Goal: Task Accomplishment & Management: Manage account settings

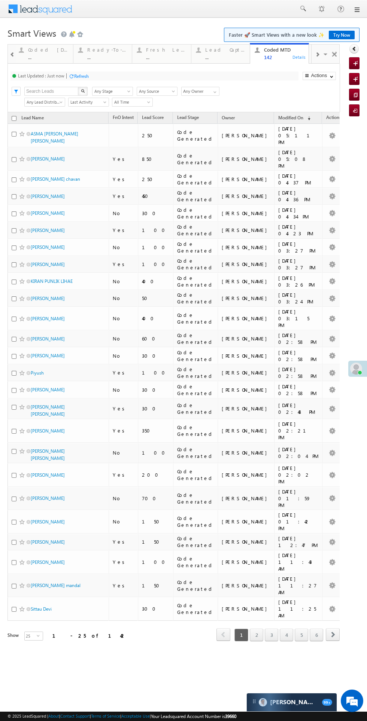
click at [217, 49] on div "Lead Capture Today" at bounding box center [225, 50] width 40 height 6
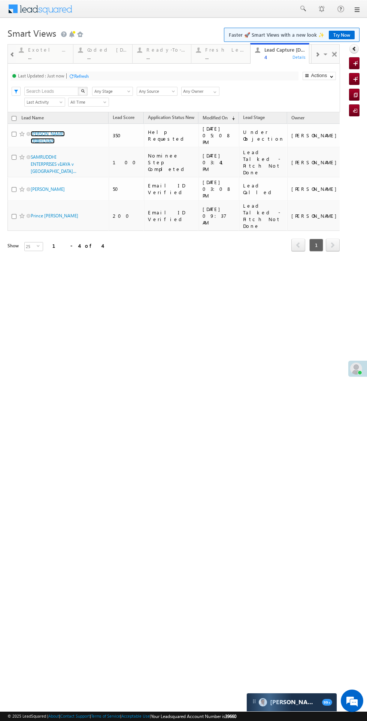
click at [39, 137] on link "SHAILESH TULSHIRAM TRIBHUVAN" at bounding box center [48, 137] width 34 height 13
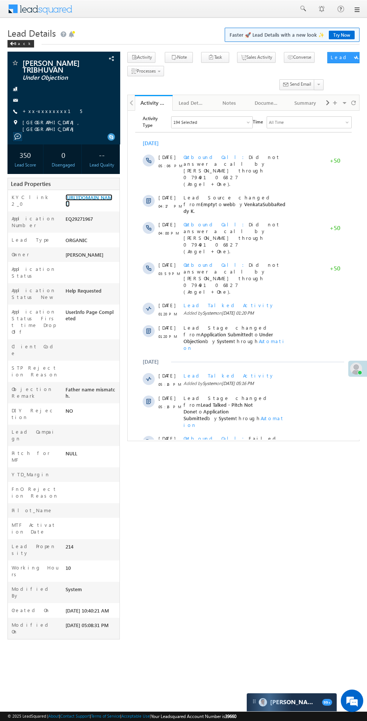
click at [83, 207] on link "[URL][DOMAIN_NAME]" at bounding box center [88, 200] width 47 height 13
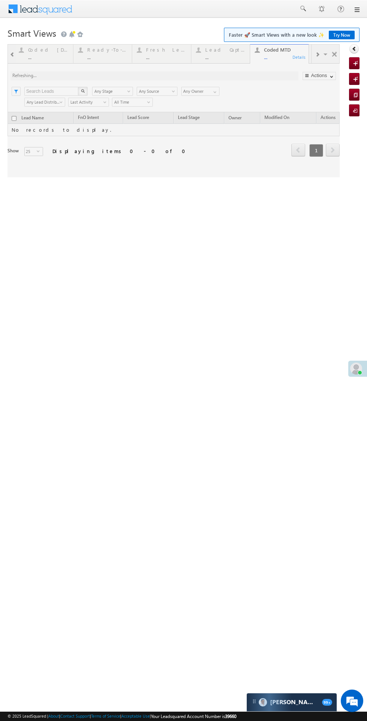
click at [231, 47] on div at bounding box center [173, 110] width 332 height 133
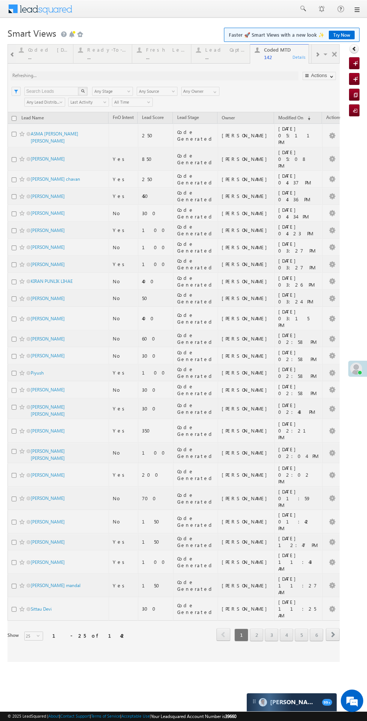
click at [213, 51] on div at bounding box center [173, 353] width 332 height 618
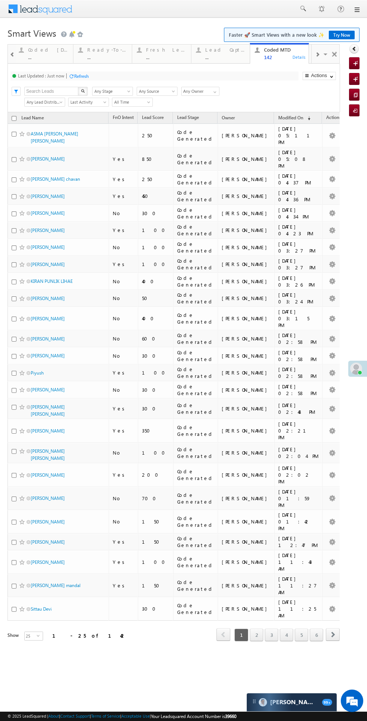
click at [234, 50] on div "Lead Capture [DATE]" at bounding box center [225, 50] width 40 height 6
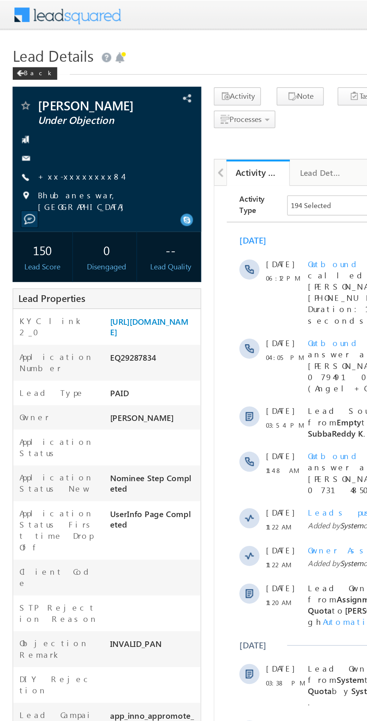
click at [47, 106] on link "+xx-xxxxxxxx84" at bounding box center [47, 105] width 51 height 6
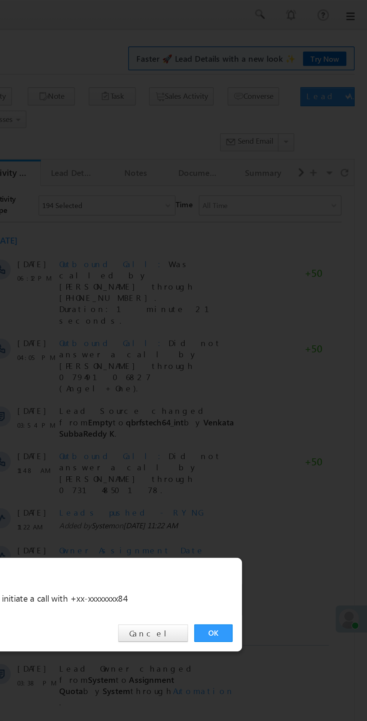
click at [273, 376] on link "OK" at bounding box center [275, 377] width 23 height 10
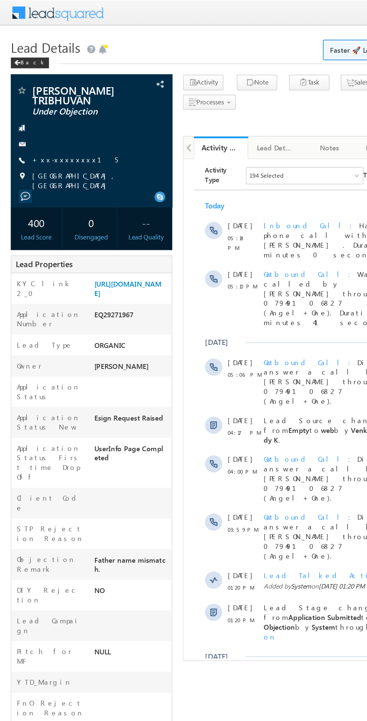
click at [48, 114] on link "+xx-xxxxxxxx15" at bounding box center [51, 111] width 59 height 6
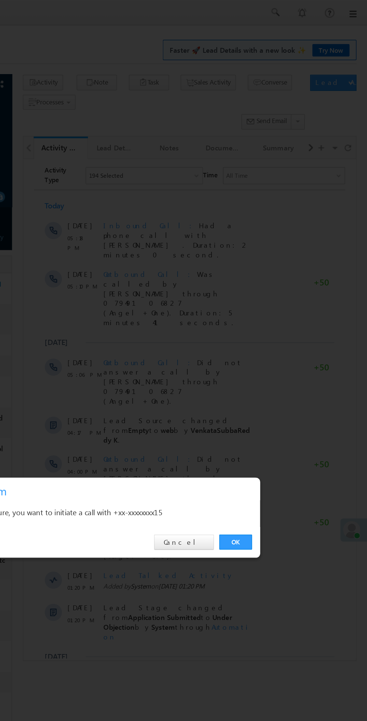
click at [269, 375] on link "OK" at bounding box center [275, 377] width 23 height 10
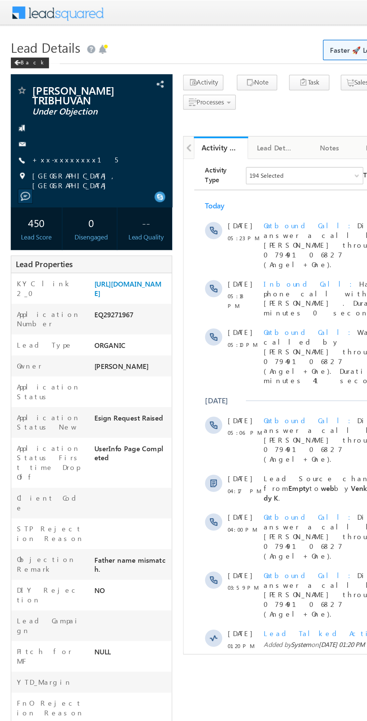
click at [48, 114] on link "+xx-xxxxxxxx15" at bounding box center [51, 111] width 59 height 6
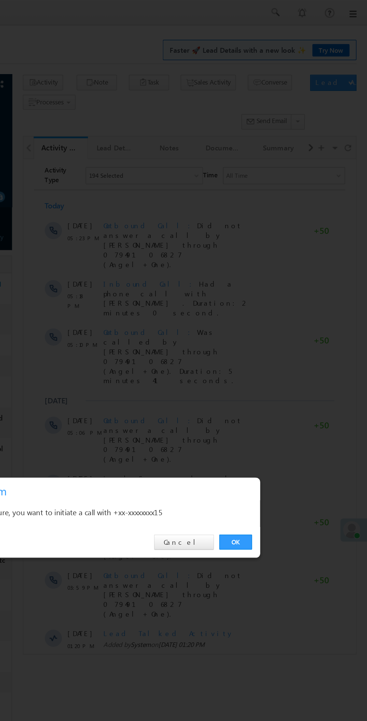
click at [275, 379] on link "OK" at bounding box center [275, 377] width 23 height 10
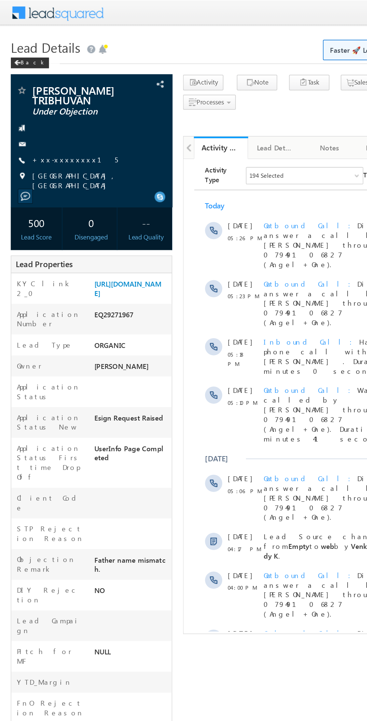
click at [52, 114] on link "+xx-xxxxxxxx15" at bounding box center [51, 111] width 59 height 6
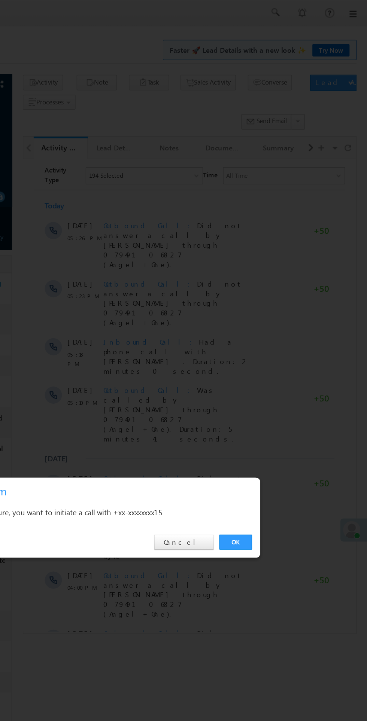
click at [275, 377] on link "OK" at bounding box center [275, 377] width 23 height 10
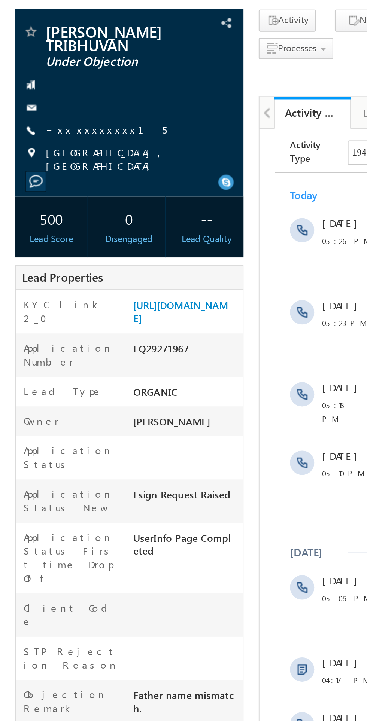
click at [45, 134] on link "+xx-xxxxxxxx15" at bounding box center [51, 131] width 59 height 6
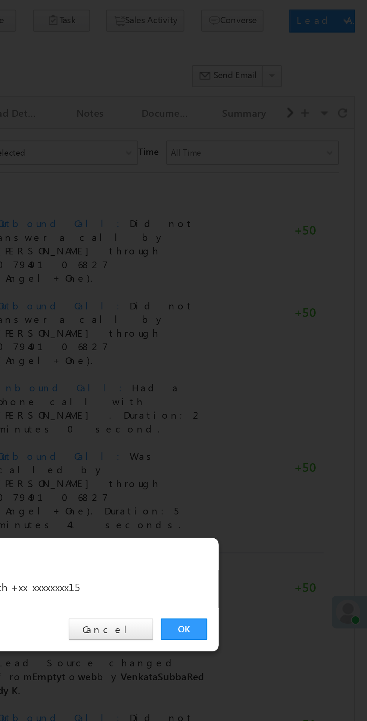
click at [272, 375] on link "OK" at bounding box center [275, 377] width 23 height 10
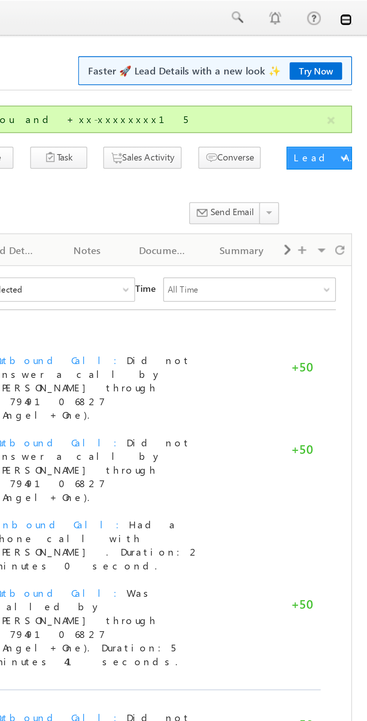
click at [355, 9] on link at bounding box center [356, 10] width 6 height 6
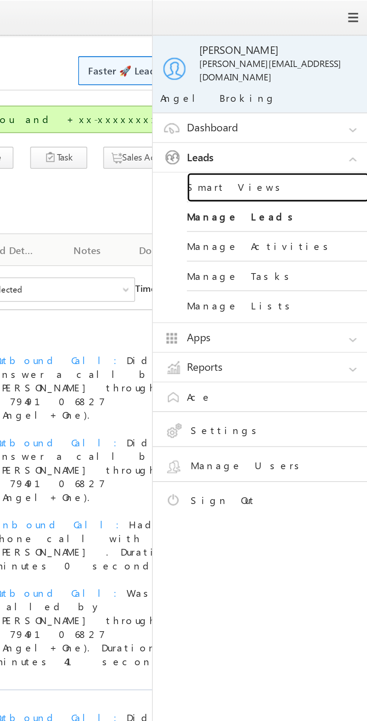
click at [303, 86] on link "Smart Views" at bounding box center [323, 92] width 90 height 15
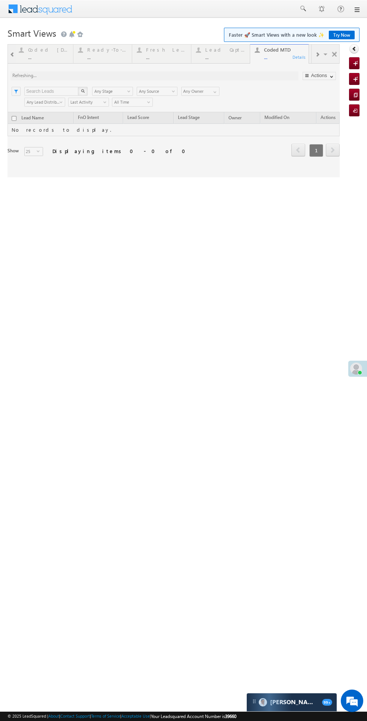
click at [48, 59] on div at bounding box center [173, 110] width 332 height 133
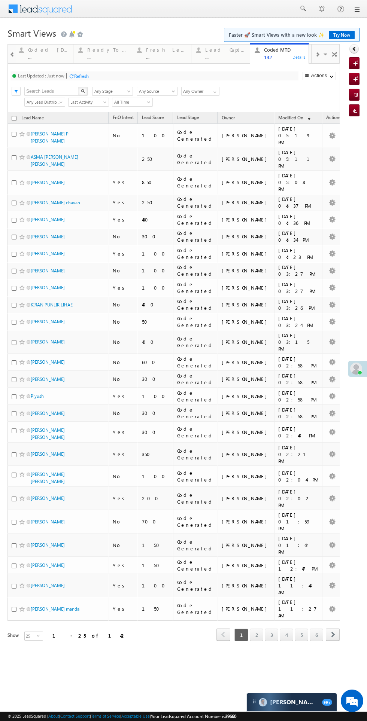
click at [165, 57] on div "..." at bounding box center [166, 57] width 40 height 6
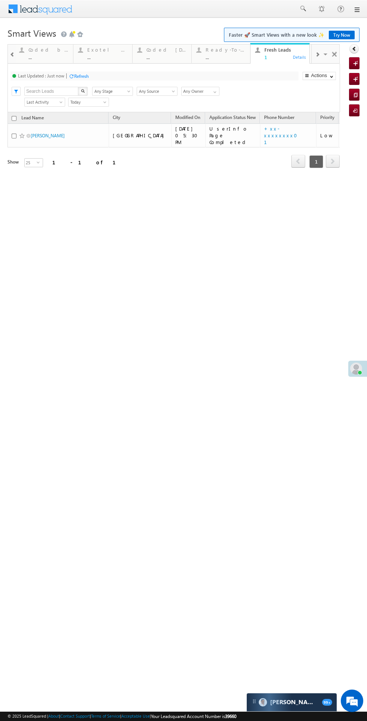
click at [51, 147] on div "Refresh first prev 1 next last 1 - 1 of 1" at bounding box center [173, 158] width 332 height 22
click at [45, 133] on link "[PERSON_NAME]" at bounding box center [48, 136] width 34 height 6
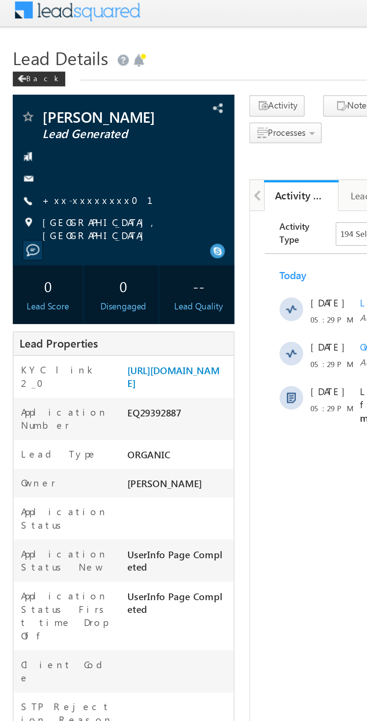
click at [40, 106] on link "+xx-xxxxxxxx01" at bounding box center [54, 105] width 65 height 6
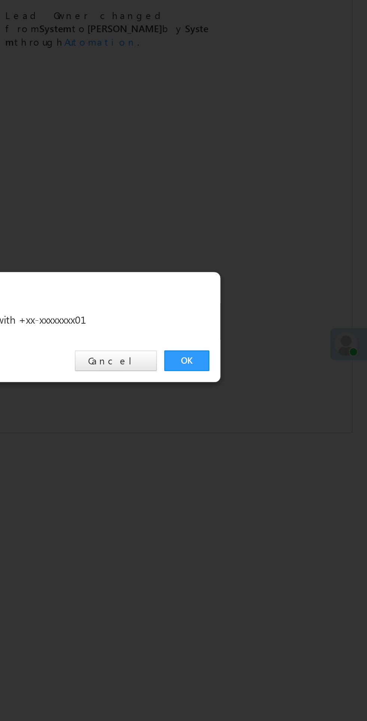
click at [277, 379] on link "OK" at bounding box center [275, 377] width 23 height 10
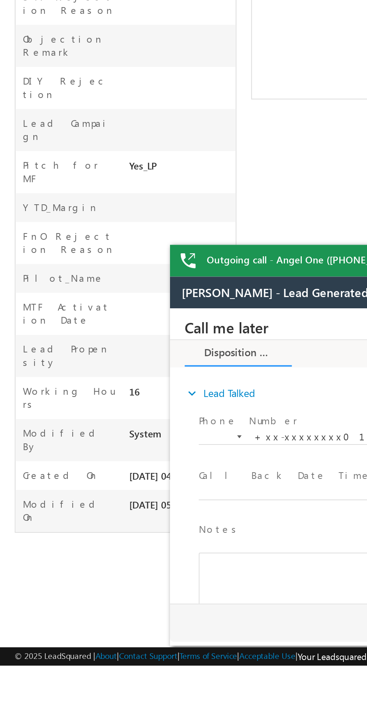
scroll to position [28, 0]
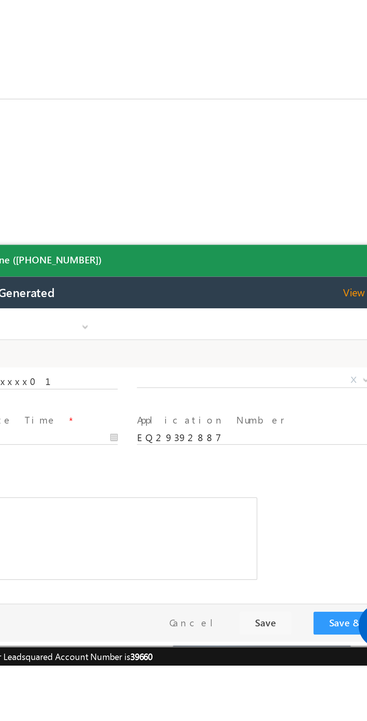
click at [40, 347] on span "X" at bounding box center [58, 344] width 119 height 7
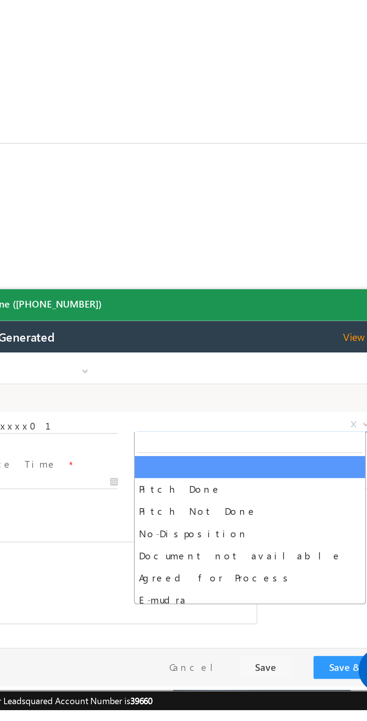
scroll to position [0, 0]
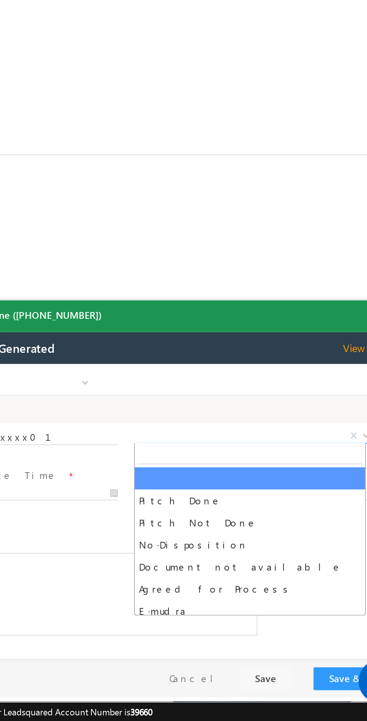
select select "Pitch Not Done"
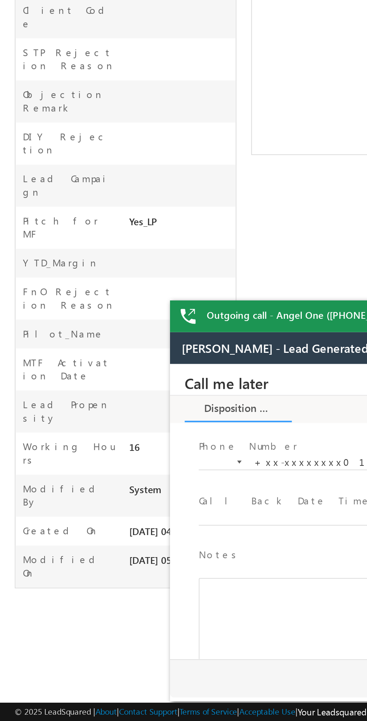
scroll to position [10, 0]
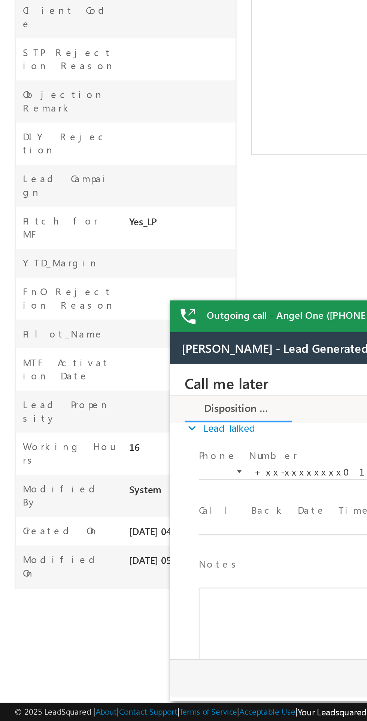
click at [214, 447] on body "Call me later Cross Sell Customer Drop-off reasons Language Barrier Not Interes…" at bounding box center [310, 439] width 281 height 150
type input "09/22/25 5:32 PM"
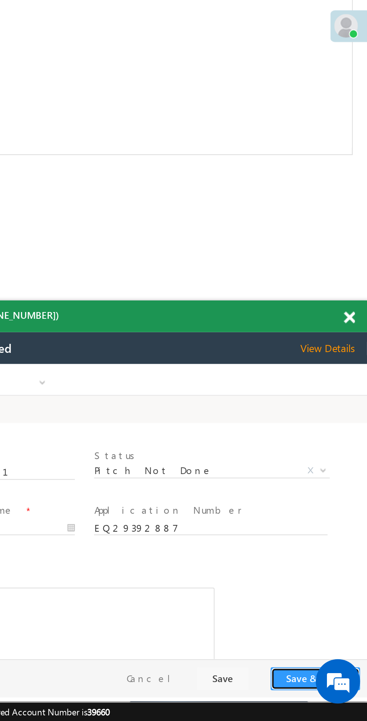
click at [53, 527] on button "Save & Close" at bounding box center [67, 524] width 45 height 12
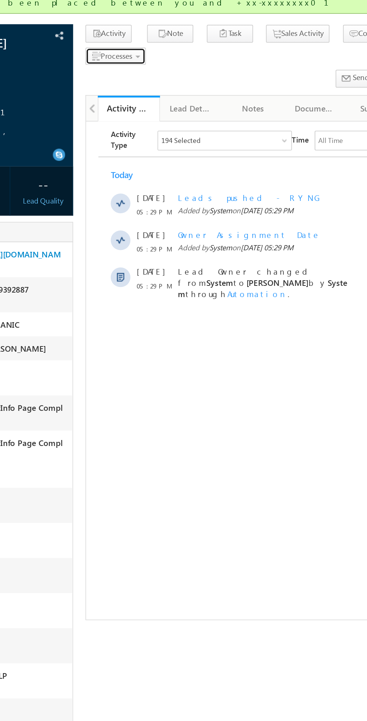
click at [149, 92] on span "Processes" at bounding box center [146, 91] width 19 height 6
click at [0, 0] on span "Not Interested" at bounding box center [0, 0] width 0 height 0
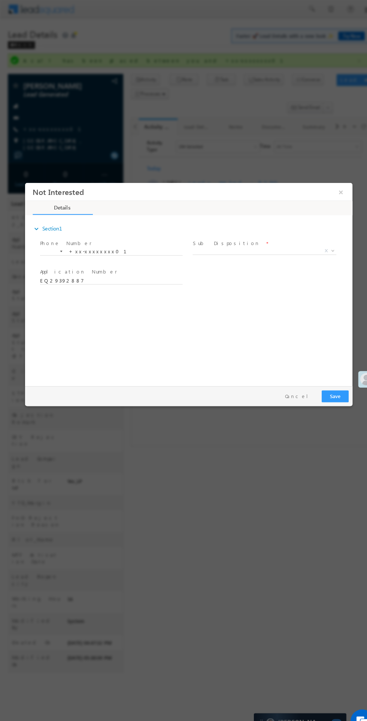
scroll to position [0, 0]
click at [254, 247] on span "X" at bounding box center [257, 248] width 140 height 7
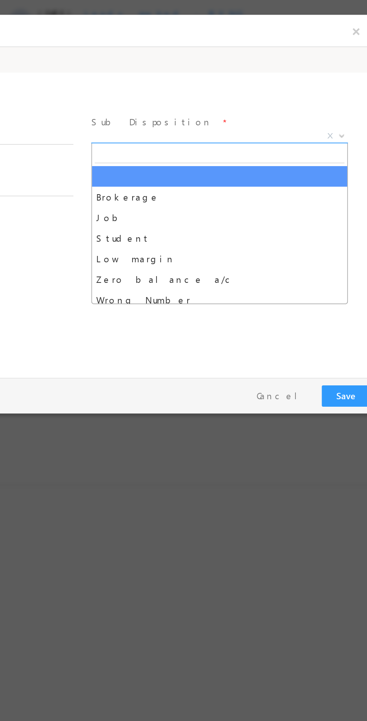
click at [91, 80] on b at bounding box center [91, 80] width 4 height 3
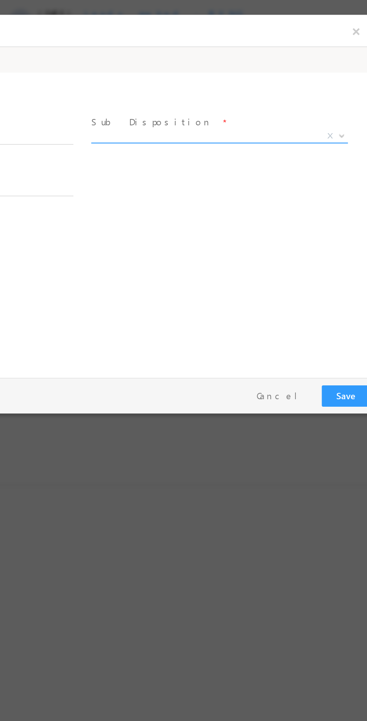
click at [42, 77] on span "X" at bounding box center [25, 80] width 140 height 7
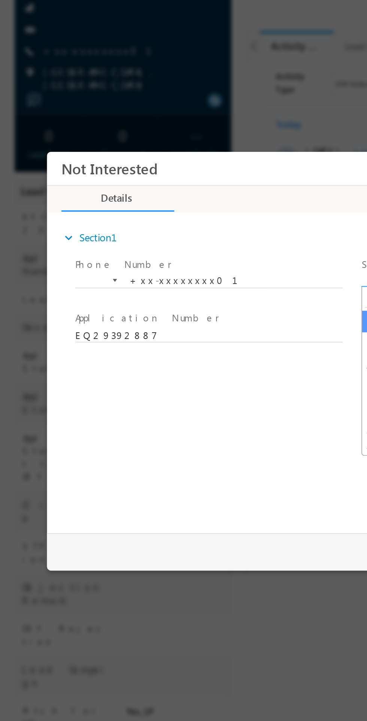
click at [99, 425] on div at bounding box center [183, 360] width 367 height 721
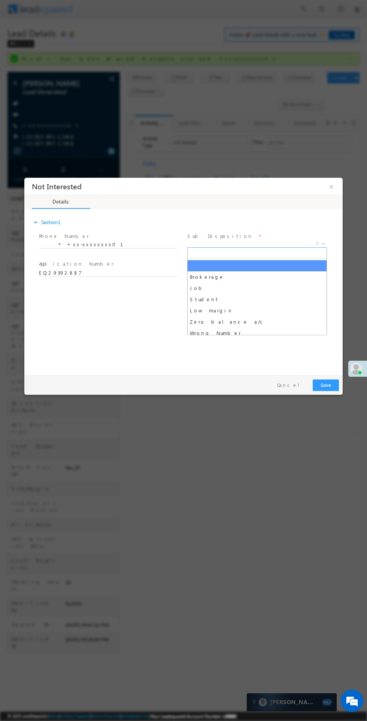
click at [291, 384] on button "Cancel" at bounding box center [290, 385] width 39 height 11
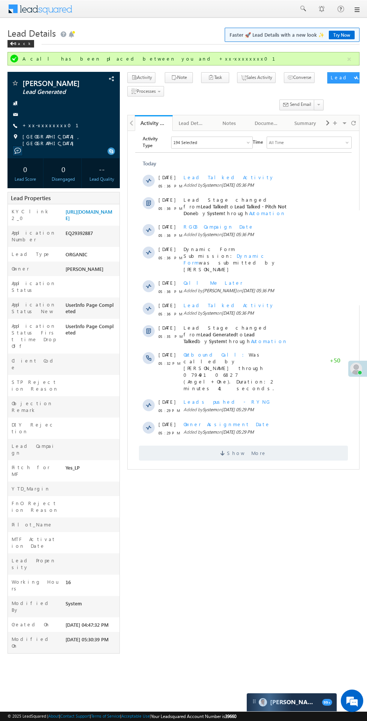
copy div "EQ29392887"
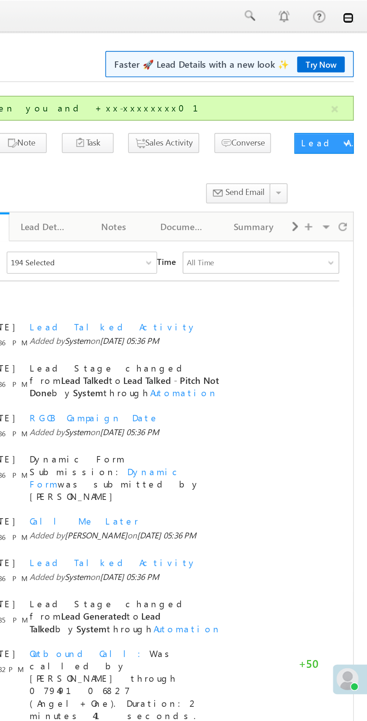
click at [358, 10] on link at bounding box center [356, 10] width 6 height 6
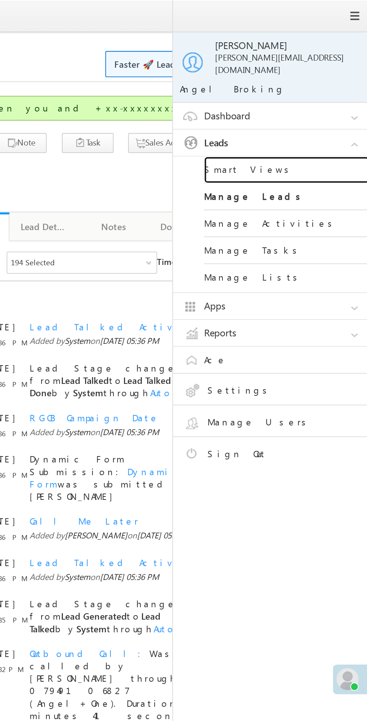
click at [305, 86] on link "Smart Views" at bounding box center [323, 92] width 90 height 15
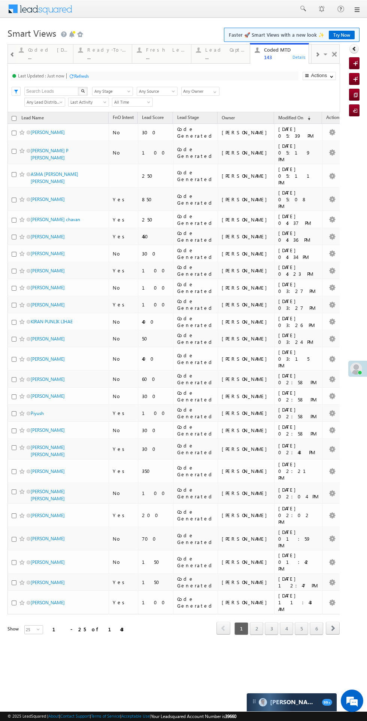
click at [48, 53] on div "Coded [DATE] ..." at bounding box center [48, 52] width 40 height 15
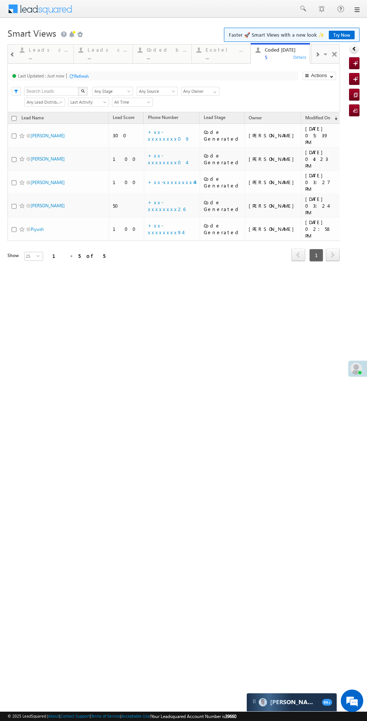
click at [19, 716] on span "© 2025 LeadSquared | About | Contact Support | Terms of Service | Acceptable Us…" at bounding box center [121, 716] width 229 height 7
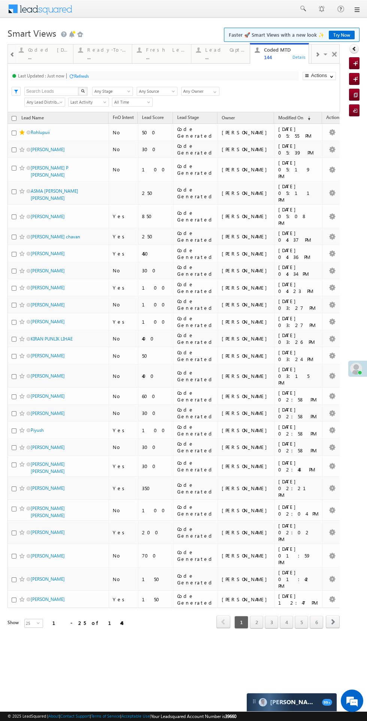
click at [41, 49] on div "Coded [DATE]" at bounding box center [48, 50] width 40 height 6
